Goal: Task Accomplishment & Management: Use online tool/utility

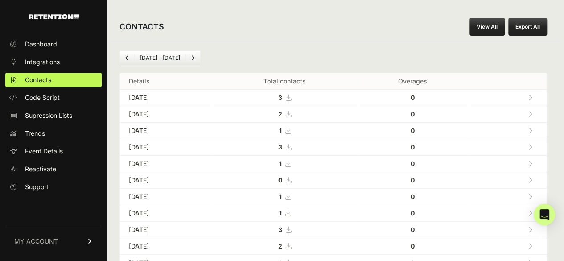
click at [538, 96] on link at bounding box center [530, 97] width 15 height 18
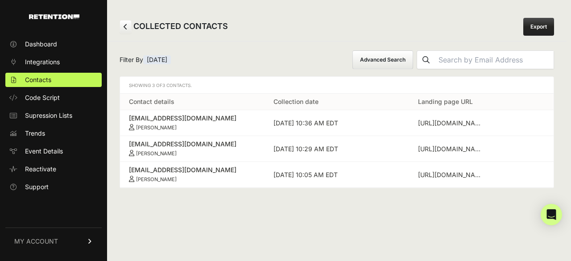
drag, startPoint x: 125, startPoint y: 113, endPoint x: 204, endPoint y: 130, distance: 80.8
click at [204, 130] on td "[EMAIL_ADDRESS][DOMAIN_NAME] [PERSON_NAME]" at bounding box center [192, 123] width 145 height 26
copy link "[EMAIL_ADDRESS][DOMAIN_NAME] [PERSON_NAME]"
drag, startPoint x: 123, startPoint y: 141, endPoint x: 190, endPoint y: 151, distance: 68.1
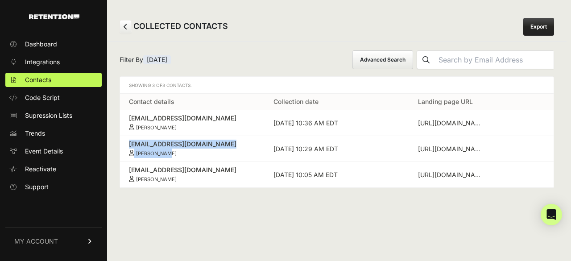
click at [190, 151] on td "lobabe8@aol.com Lois DeRose" at bounding box center [192, 149] width 145 height 26
copy link "lobabe8@aol.com Lois DeRose"
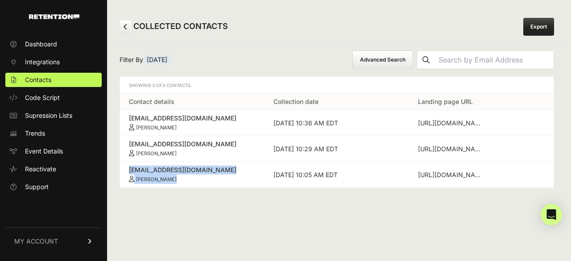
drag, startPoint x: 125, startPoint y: 168, endPoint x: 192, endPoint y: 179, distance: 67.4
click at [192, 179] on td "jamiethompson59@gmail.com Liam Thompson" at bounding box center [192, 175] width 145 height 26
copy link "jamiethompson59@gmail.com Liam Thompson"
click at [46, 80] on span "Contacts" at bounding box center [38, 79] width 26 height 9
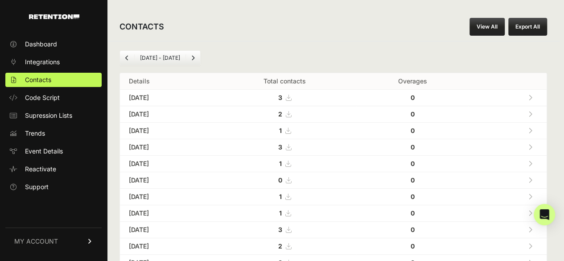
click at [533, 113] on icon at bounding box center [531, 114] width 4 height 6
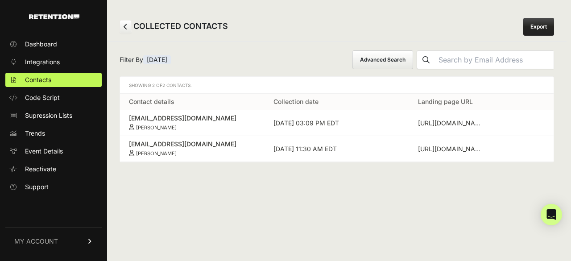
drag, startPoint x: 128, startPoint y: 116, endPoint x: 208, endPoint y: 130, distance: 81.5
click at [208, 130] on td "brianptank@gmail.com Brian Debionne" at bounding box center [192, 123] width 145 height 26
copy link "brianptank@gmail.com Brian Debionne"
drag, startPoint x: 125, startPoint y: 141, endPoint x: 181, endPoint y: 157, distance: 58.7
click at [181, 157] on td "jlb7@psu.edu Jerry Bierly" at bounding box center [192, 149] width 145 height 26
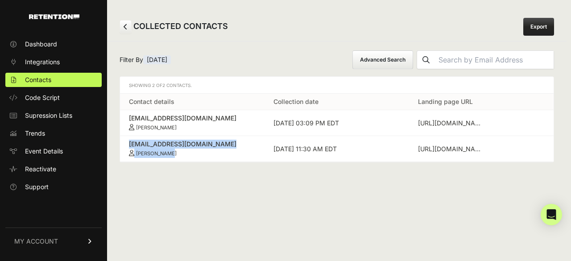
copy link "jlb7@psu.edu Jerry Bierly"
click at [54, 79] on link "Contacts" at bounding box center [53, 80] width 96 height 14
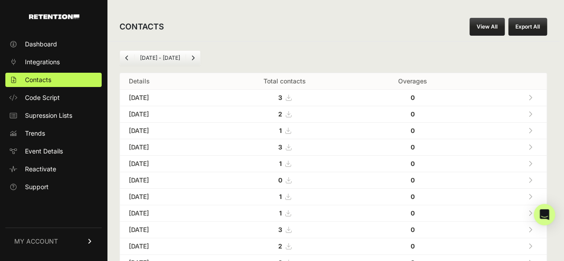
click at [538, 112] on link at bounding box center [530, 114] width 15 height 18
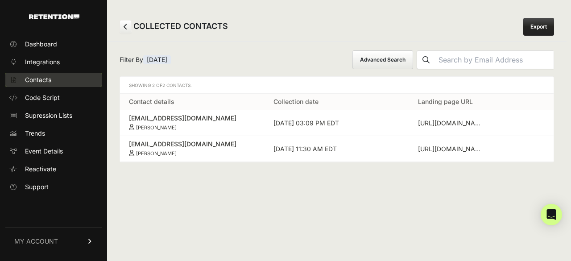
click at [40, 83] on span "Contacts" at bounding box center [38, 79] width 26 height 9
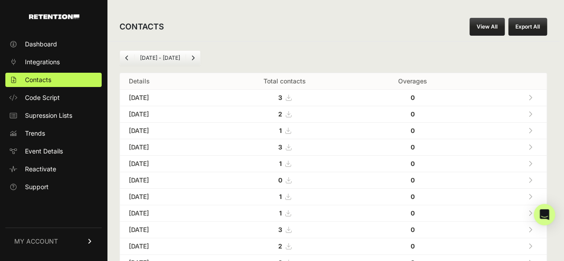
click at [537, 129] on link at bounding box center [530, 130] width 15 height 18
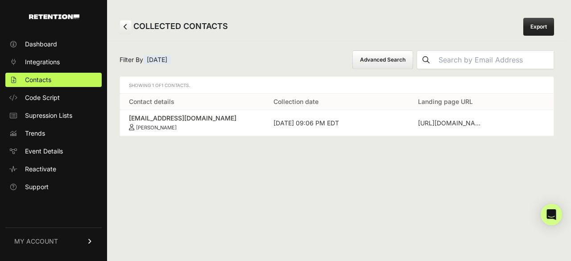
drag, startPoint x: 125, startPoint y: 116, endPoint x: 206, endPoint y: 124, distance: 81.1
click at [206, 124] on td "[EMAIL_ADDRESS][DOMAIN_NAME] [PERSON_NAME]" at bounding box center [192, 123] width 145 height 26
copy link "opheliaisdreaming@gmail.com Michelle Costin"
click at [41, 79] on span "Contacts" at bounding box center [38, 79] width 26 height 9
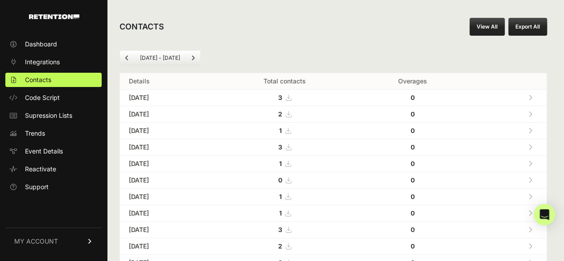
click at [533, 144] on icon at bounding box center [531, 147] width 4 height 6
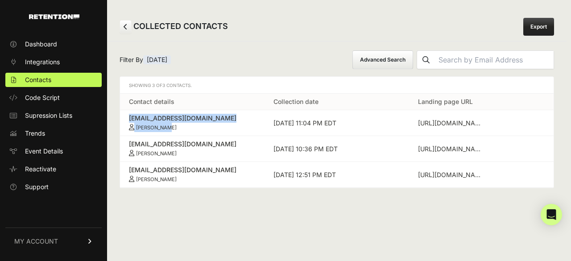
drag, startPoint x: 125, startPoint y: 115, endPoint x: 214, endPoint y: 131, distance: 90.6
click at [214, 131] on td "peggysueriley@hotmail.com Peggy Riley" at bounding box center [192, 123] width 145 height 26
copy link "peggysueriley@hotmail.com Peggy Riley"
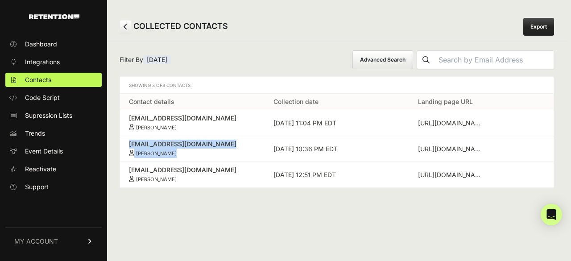
drag, startPoint x: 128, startPoint y: 141, endPoint x: 178, endPoint y: 151, distance: 51.4
click at [178, 151] on td "caleick@gmail.com Roberta Leick" at bounding box center [192, 149] width 145 height 26
copy link "caleick@gmail.com Roberta Leick"
drag, startPoint x: 127, startPoint y: 170, endPoint x: 187, endPoint y: 176, distance: 60.5
click at [187, 176] on td "crwilkus@msn.com Clarence Wilkus" at bounding box center [192, 175] width 145 height 26
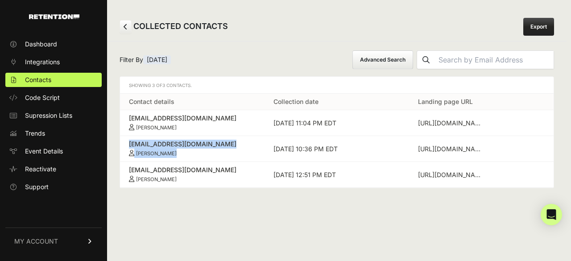
copy link "crwilkus@msn.com Clarence Wilkus"
click at [40, 78] on span "Contacts" at bounding box center [38, 79] width 26 height 9
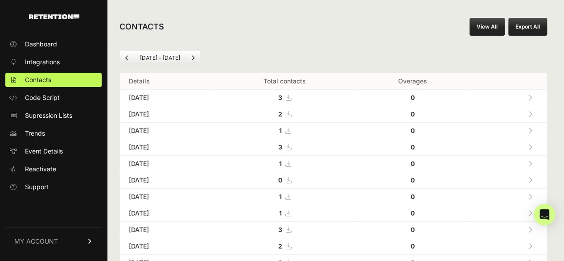
click at [533, 164] on icon at bounding box center [531, 164] width 4 height 6
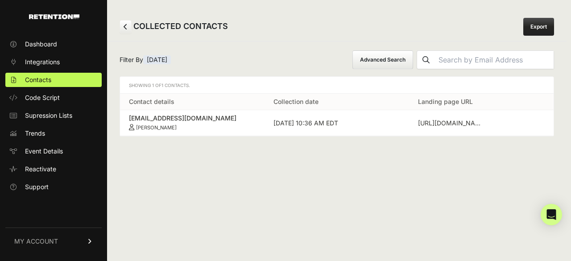
drag, startPoint x: 125, startPoint y: 116, endPoint x: 198, endPoint y: 128, distance: 73.6
click at [198, 128] on td "ecs1956@aol.com Ernest Strickland" at bounding box center [192, 123] width 145 height 26
copy link "ecs1956@aol.com Ernest Strickland"
click at [50, 81] on span "Contacts" at bounding box center [38, 79] width 26 height 9
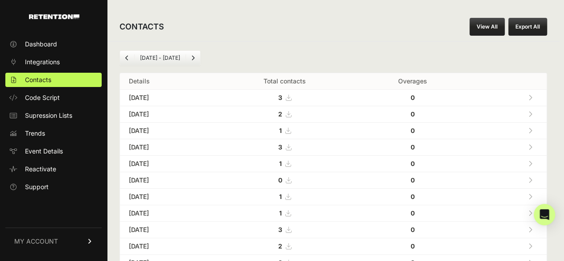
click at [537, 195] on link at bounding box center [530, 196] width 15 height 18
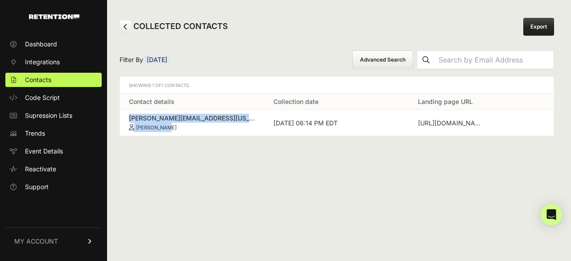
drag, startPoint x: 127, startPoint y: 114, endPoint x: 189, endPoint y: 128, distance: 64.1
click at [189, 128] on td "[PERSON_NAME][EMAIL_ADDRESS][US_STATE][DOMAIN_NAME] [PERSON_NAME]" at bounding box center [192, 123] width 145 height 26
copy link "[PERSON_NAME][EMAIL_ADDRESS][US_STATE][DOMAIN_NAME] [PERSON_NAME]"
click at [53, 80] on link "Contacts" at bounding box center [53, 80] width 96 height 14
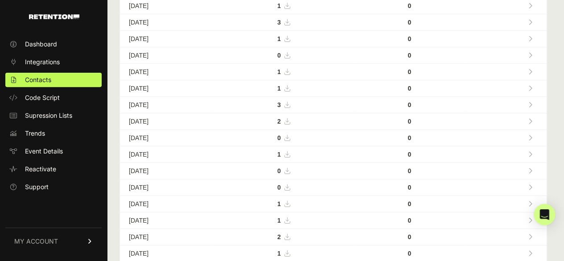
scroll to position [134, 0]
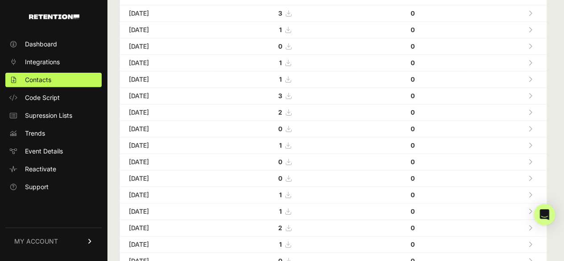
click at [533, 76] on icon at bounding box center [531, 79] width 4 height 6
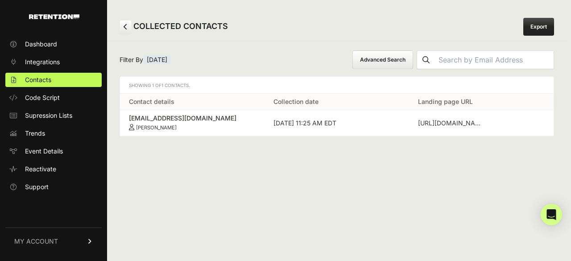
drag, startPoint x: 128, startPoint y: 113, endPoint x: 195, endPoint y: 120, distance: 67.3
click at [195, 120] on div "[EMAIL_ADDRESS][DOMAIN_NAME]" at bounding box center [192, 118] width 127 height 9
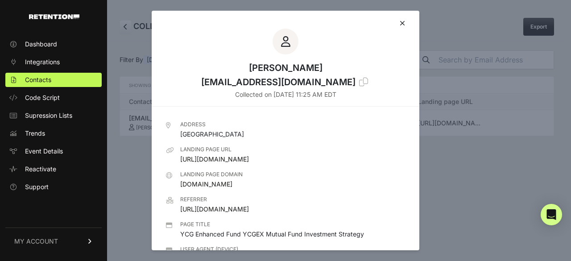
click at [400, 23] on icon at bounding box center [402, 23] width 5 height 7
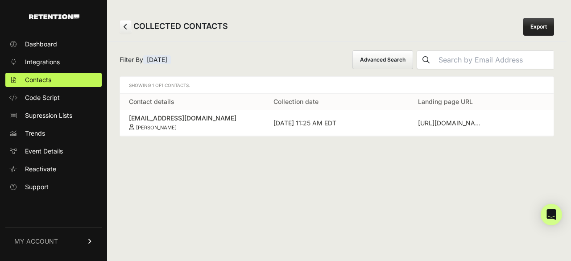
drag, startPoint x: 127, startPoint y: 116, endPoint x: 191, endPoint y: 129, distance: 65.6
click at [191, 129] on td "[EMAIL_ADDRESS][DOMAIN_NAME] [PERSON_NAME]" at bounding box center [192, 123] width 145 height 26
copy link "vmelman@gmail.com Vitalia Melman"
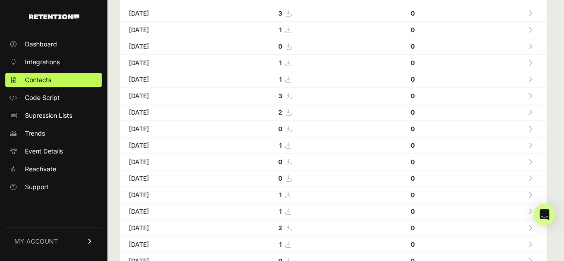
scroll to position [134, 0]
click at [533, 93] on icon at bounding box center [531, 96] width 4 height 6
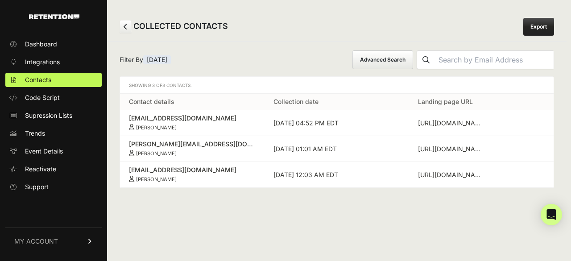
drag, startPoint x: 125, startPoint y: 116, endPoint x: 193, endPoint y: 125, distance: 68.5
click at [193, 125] on td "karwanyuksel@gmail.com Gulizar Yuksel" at bounding box center [192, 123] width 145 height 26
copy link "karwanyuksel@gmail.com Gulizar Yuksel"
click at [54, 80] on link "Contacts" at bounding box center [53, 80] width 96 height 14
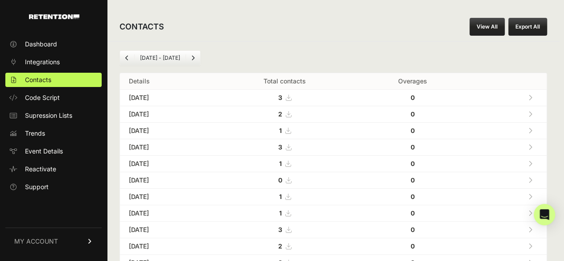
click at [532, 96] on link at bounding box center [530, 97] width 15 height 18
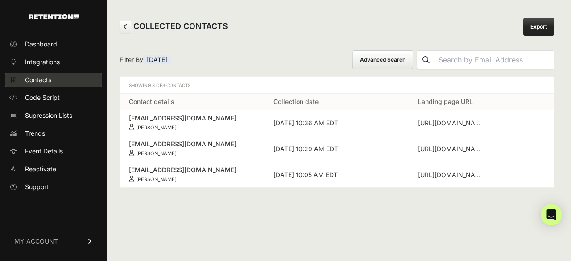
click at [39, 81] on span "Contacts" at bounding box center [38, 79] width 26 height 9
